Goal: Navigation & Orientation: Understand site structure

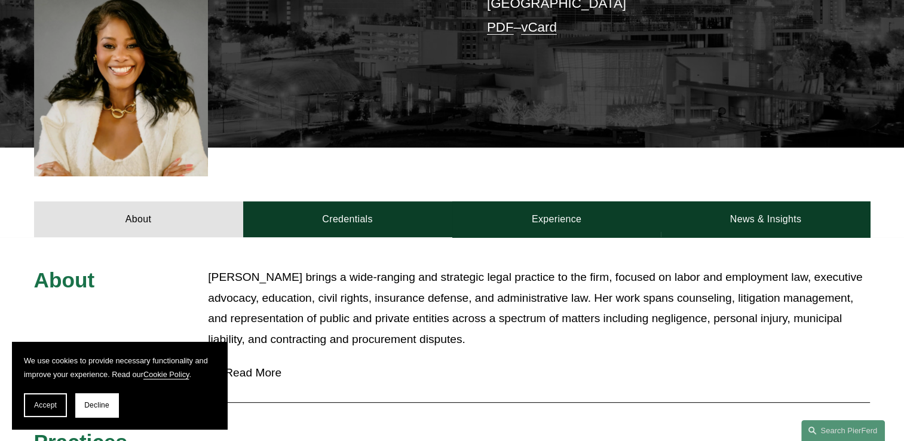
scroll to position [334, 0]
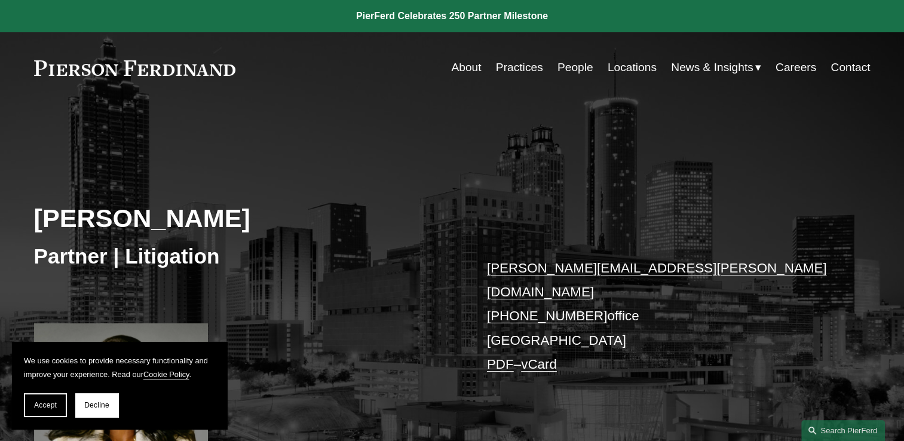
click at [463, 67] on link "About" at bounding box center [466, 67] width 30 height 23
